Goal: Task Accomplishment & Management: Manage account settings

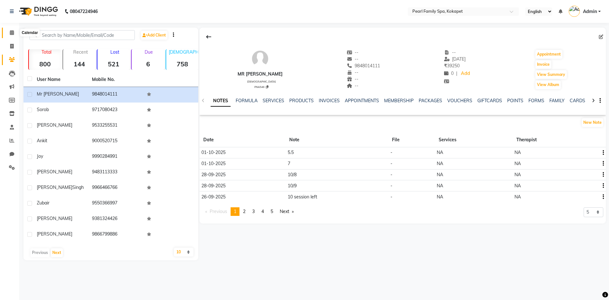
click at [11, 30] on icon at bounding box center [12, 32] width 4 height 5
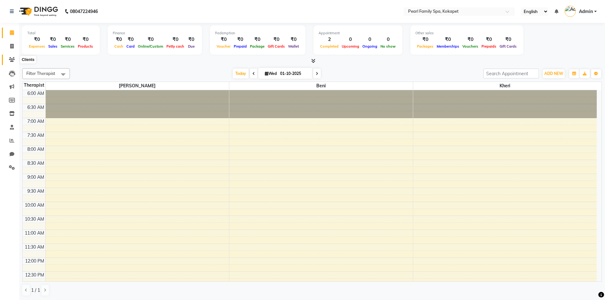
click at [12, 59] on icon at bounding box center [12, 59] width 6 height 5
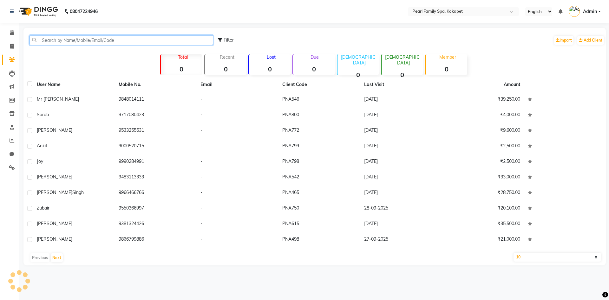
click at [46, 36] on input "text" at bounding box center [122, 40] width 184 height 10
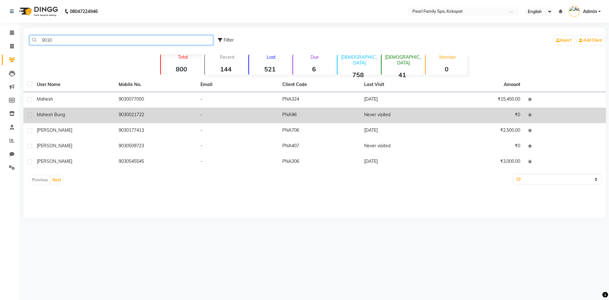
type input "9030"
click at [131, 116] on td "9030021722" at bounding box center [156, 116] width 82 height 16
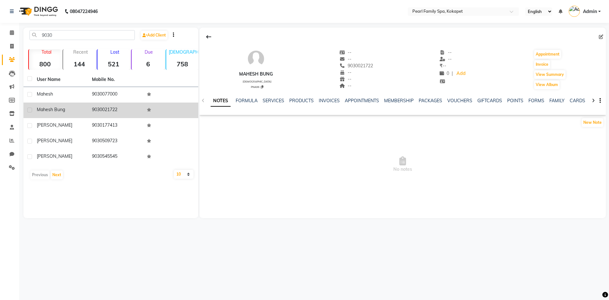
click at [30, 110] on label at bounding box center [29, 110] width 5 height 5
click at [30, 110] on input "checkbox" at bounding box center [29, 110] width 4 height 4
checkbox input "true"
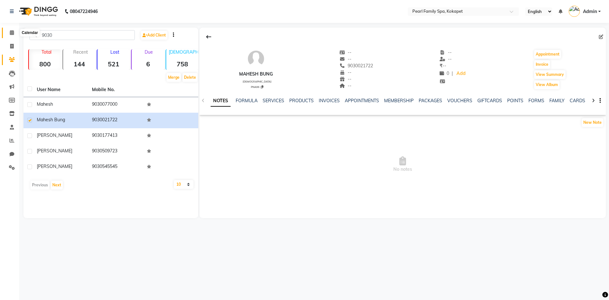
click at [15, 35] on span at bounding box center [11, 32] width 11 height 7
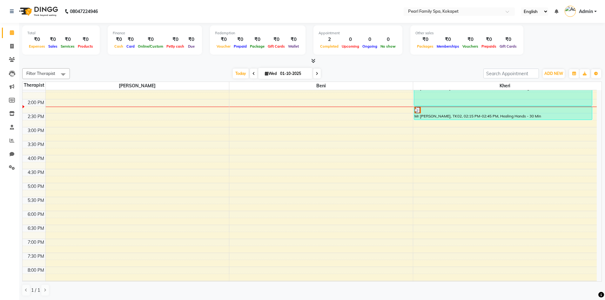
scroll to position [222, 0]
